Goal: Task Accomplishment & Management: Manage account settings

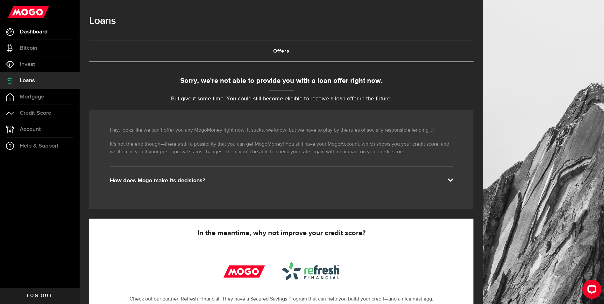
click at [37, 34] on span "Dashboard" at bounding box center [34, 32] width 28 height 6
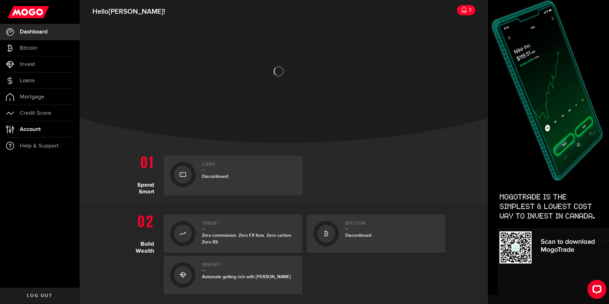
click at [48, 129] on link "Account Compte" at bounding box center [40, 129] width 80 height 16
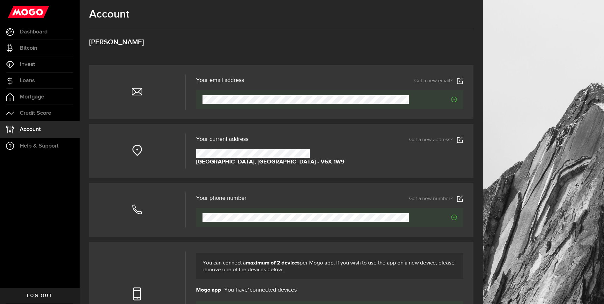
click at [419, 139] on link "Got a new address?" at bounding box center [436, 140] width 54 height 6
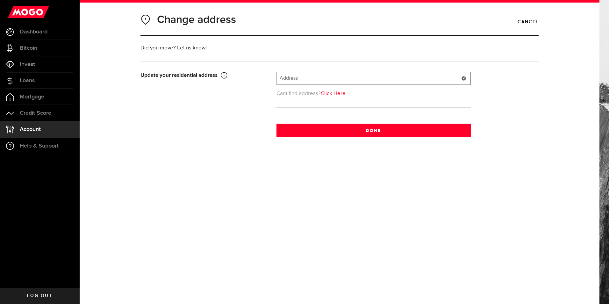
click at [325, 82] on input "text" at bounding box center [373, 78] width 193 height 12
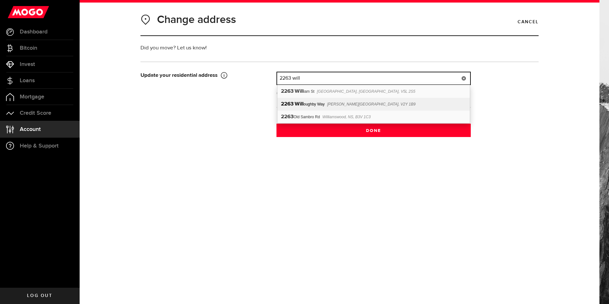
click at [326, 104] on div "[STREET_ADDRESS][PERSON_NAME]" at bounding box center [373, 104] width 192 height 13
type input "[STREET_ADDRESS][PERSON_NAME]"
type input "2263"
type input "[PERSON_NAME] Way"
type input "[PERSON_NAME]"
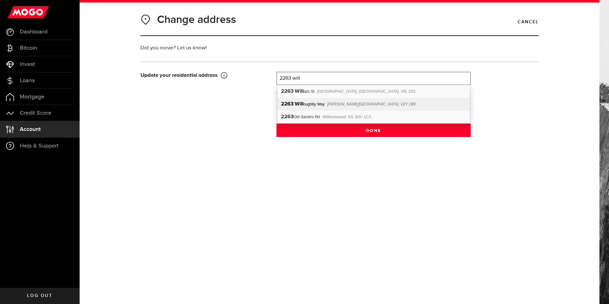
select select "BC"
type input "V2Y 1B9"
type input "[GEOGRAPHIC_DATA]"
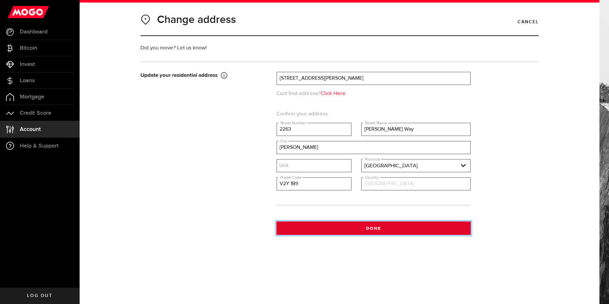
click at [364, 228] on button "Done" at bounding box center [373, 227] width 194 height 13
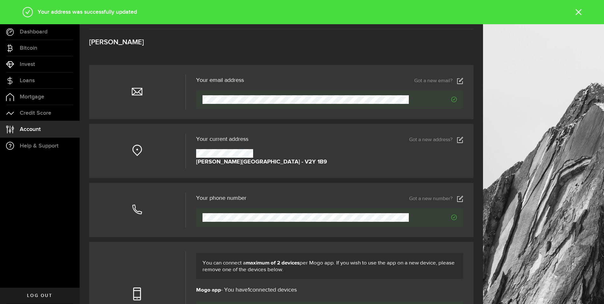
click at [463, 197] on use at bounding box center [460, 199] width 6 height 6
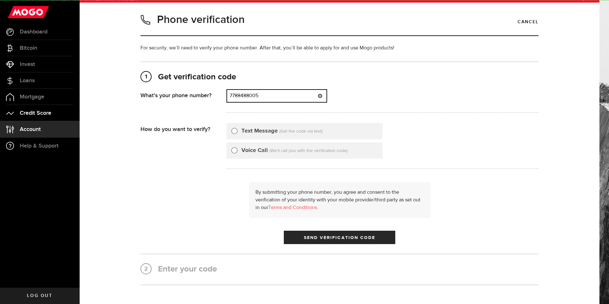
drag, startPoint x: 287, startPoint y: 93, endPoint x: 54, endPoint y: 112, distance: 233.9
click at [55, 112] on div "Account Compte Invest Hello [PERSON_NAME] ! 3 Dashboard Dashboard Bitcoin Bitco…" at bounding box center [304, 152] width 609 height 304
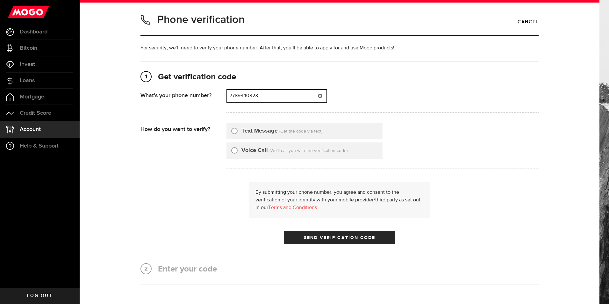
type input "7789340323"
click at [241, 128] on label "Text Message" at bounding box center [259, 131] width 36 height 9
click at [238, 128] on input "Text Message" at bounding box center [234, 130] width 6 height 6
radio input "true"
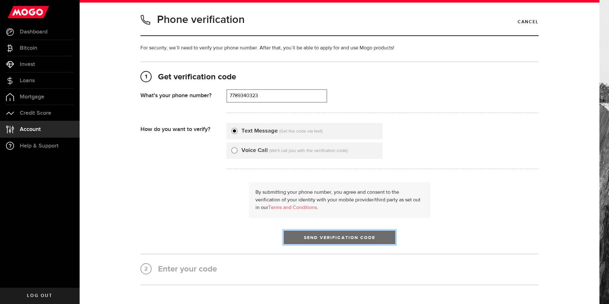
click at [321, 235] on button "Send Verification Code" at bounding box center [339, 237] width 111 height 13
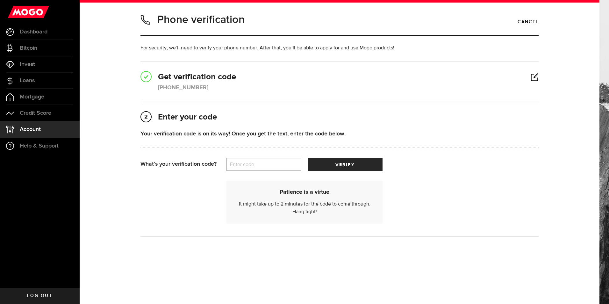
click at [254, 166] on label "Enter code" at bounding box center [263, 164] width 75 height 13
click at [254, 166] on input "Enter code" at bounding box center [263, 164] width 75 height 13
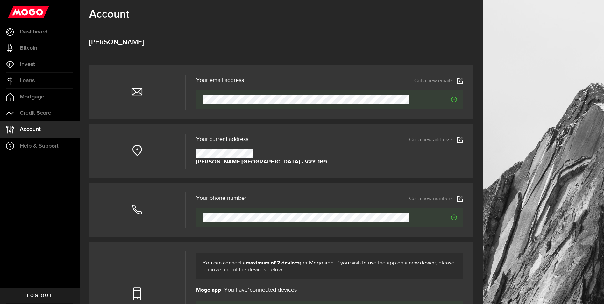
click at [463, 196] on icon at bounding box center [460, 199] width 6 height 6
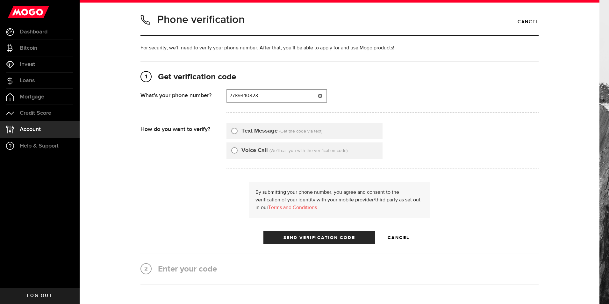
click at [242, 96] on input "7789340323" at bounding box center [276, 96] width 99 height 12
click at [263, 231] on button "Send Verification Code" at bounding box center [318, 237] width 111 height 13
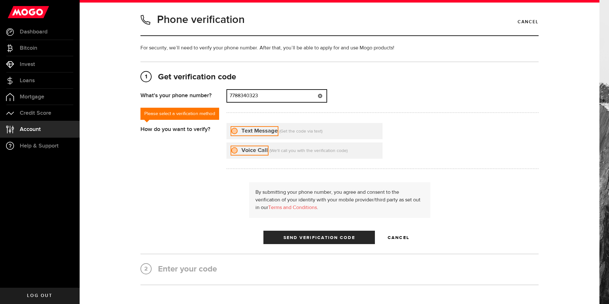
type input "7788340323"
click at [264, 129] on label "Text Message" at bounding box center [259, 131] width 36 height 9
click at [238, 129] on input "Text Message" at bounding box center [234, 130] width 6 height 6
radio input "true"
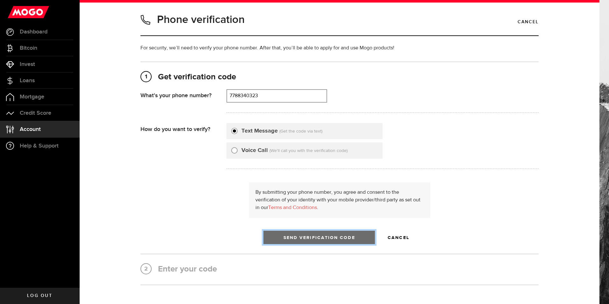
click at [301, 241] on button "Send Verification Code" at bounding box center [318, 237] width 111 height 13
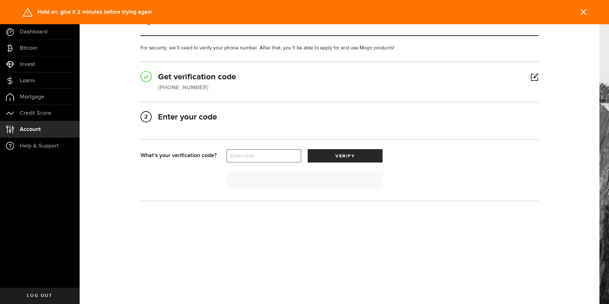
click at [252, 156] on label "Enter code" at bounding box center [263, 155] width 75 height 13
click at [252, 156] on input "Enter code" at bounding box center [263, 155] width 75 height 13
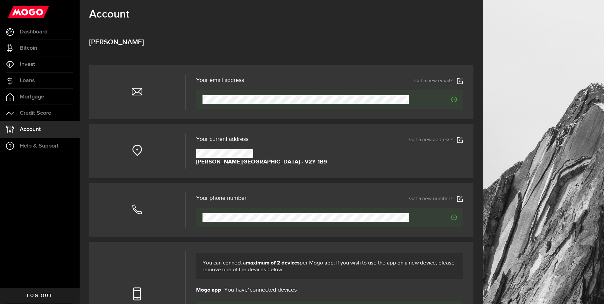
click at [463, 198] on icon at bounding box center [460, 199] width 6 height 6
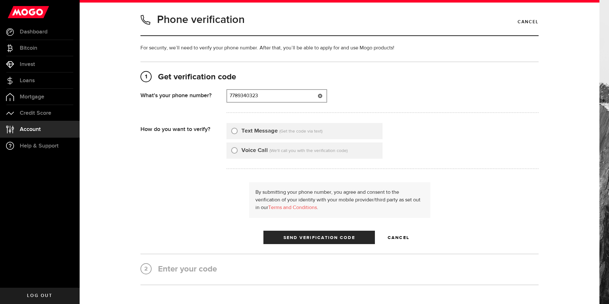
click at [241, 96] on input "7789340323" at bounding box center [276, 96] width 99 height 12
type input "7788340323"
click at [268, 131] on label "Text Message" at bounding box center [259, 131] width 36 height 9
click at [238, 131] on input "Text Message" at bounding box center [234, 130] width 6 height 6
radio input "true"
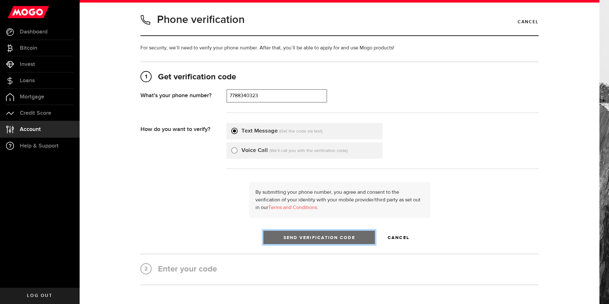
click at [321, 235] on span "Send Verification Code" at bounding box center [319, 237] width 72 height 4
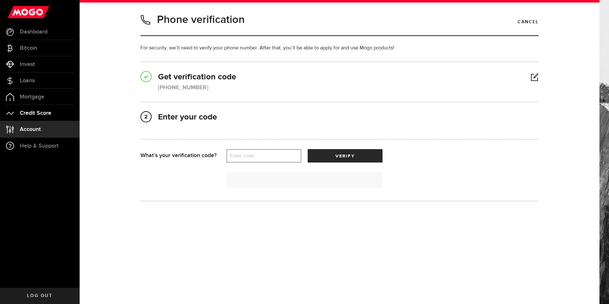
click at [33, 109] on link "Credit Score" at bounding box center [40, 113] width 80 height 16
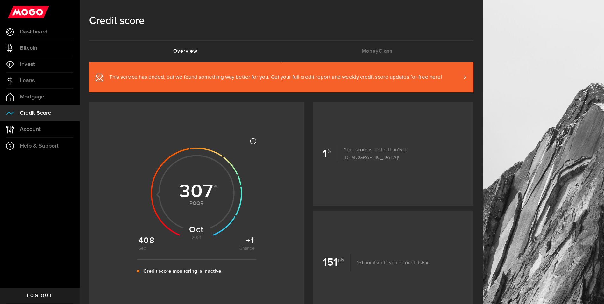
click at [27, 11] on use at bounding box center [28, 12] width 41 height 12
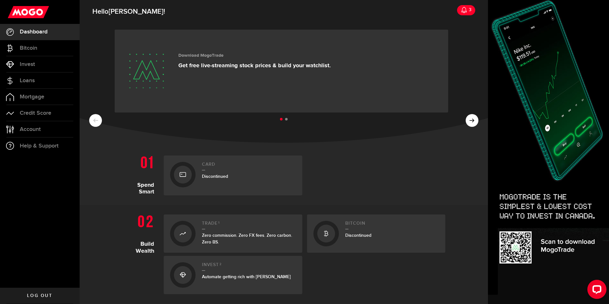
click at [467, 9] on div "3" at bounding box center [469, 9] width 4 height 13
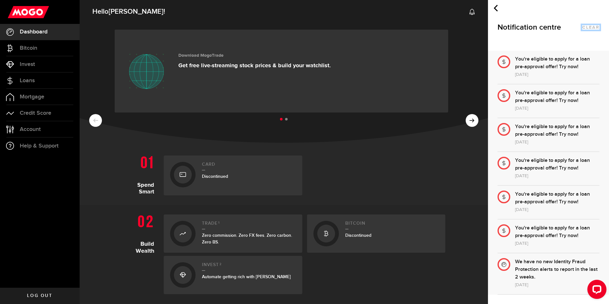
click at [597, 27] on button "clear" at bounding box center [590, 27] width 17 height 4
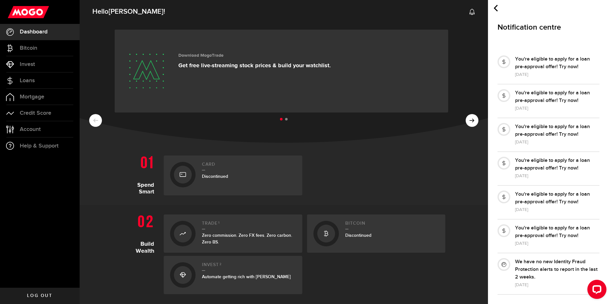
click at [499, 11] on icon at bounding box center [495, 8] width 7 height 7
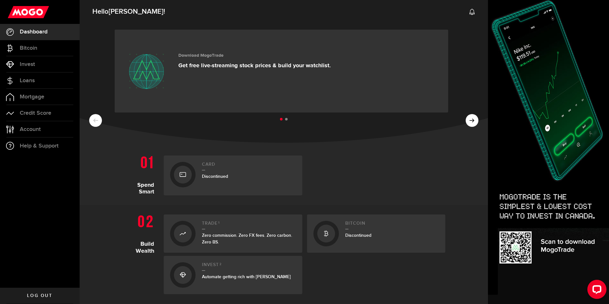
click at [361, 18] on h2 "Hello [PERSON_NAME] ! 0" at bounding box center [284, 9] width 408 height 23
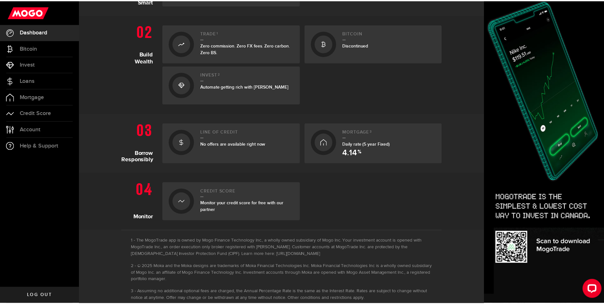
scroll to position [203, 0]
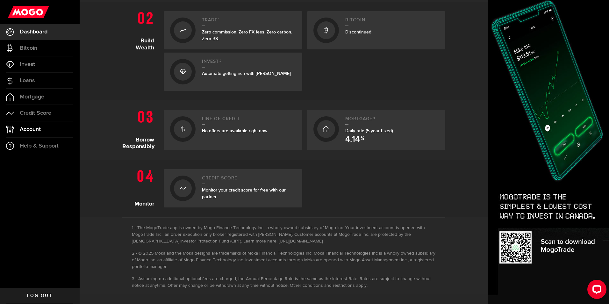
click at [32, 130] on span "Account" at bounding box center [30, 129] width 21 height 6
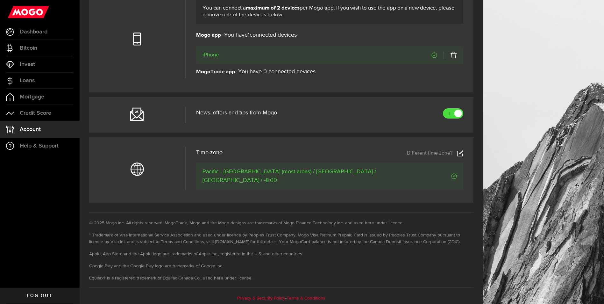
scroll to position [256, 0]
click at [53, 144] on span "Help & Support" at bounding box center [39, 146] width 39 height 6
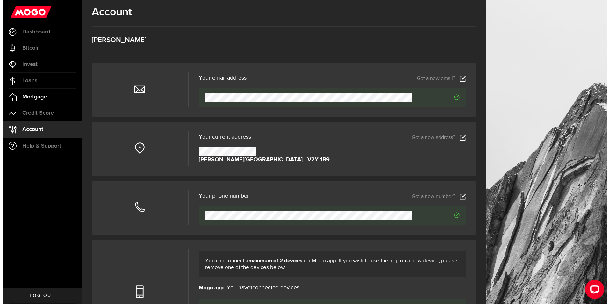
scroll to position [0, 0]
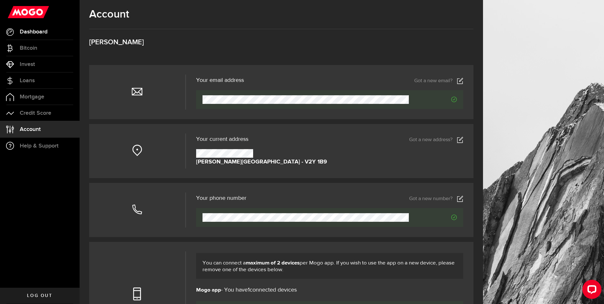
click at [25, 32] on span "Dashboard" at bounding box center [34, 32] width 28 height 6
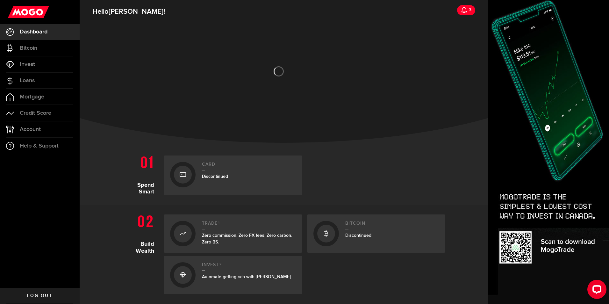
scroll to position [32, 0]
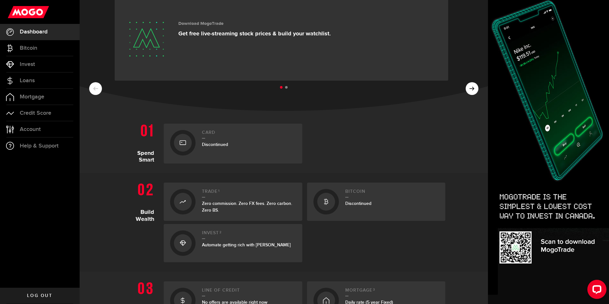
click at [37, 10] on use at bounding box center [28, 12] width 41 height 12
click at [48, 294] on span "Log out" at bounding box center [39, 295] width 25 height 4
